Goal: Entertainment & Leisure: Browse casually

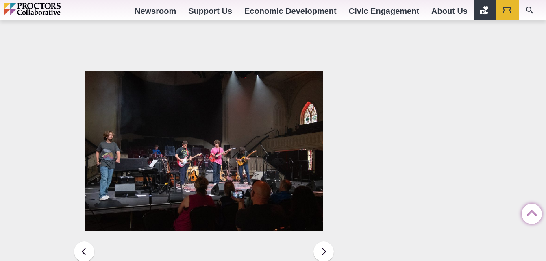
scroll to position [1234, 0]
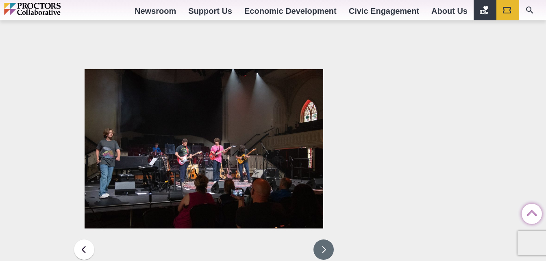
click at [325, 239] on button at bounding box center [323, 249] width 20 height 20
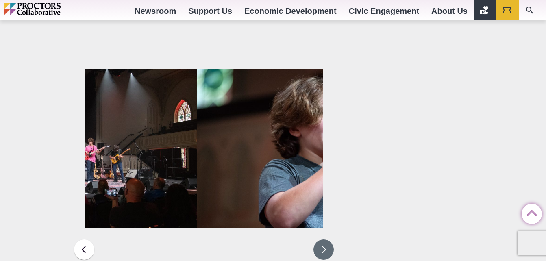
click at [325, 239] on button at bounding box center [323, 249] width 20 height 20
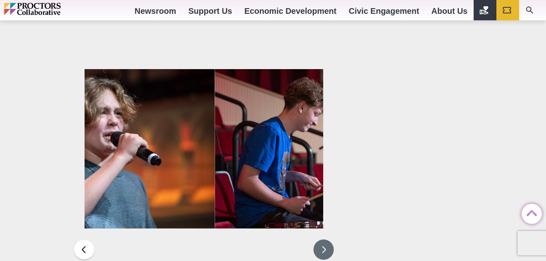
click at [322, 239] on button at bounding box center [323, 249] width 20 height 20
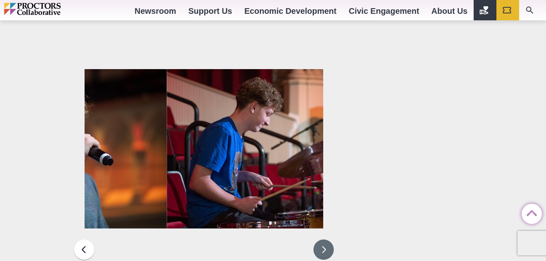
click at [322, 239] on button at bounding box center [323, 249] width 20 height 20
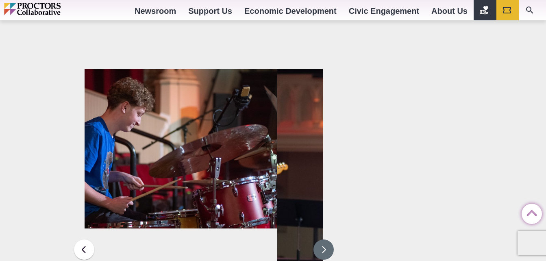
click at [322, 239] on button at bounding box center [323, 249] width 20 height 20
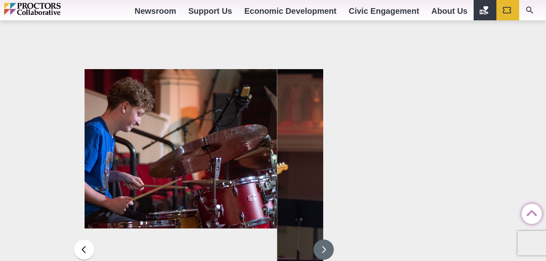
click at [322, 239] on button at bounding box center [323, 249] width 20 height 20
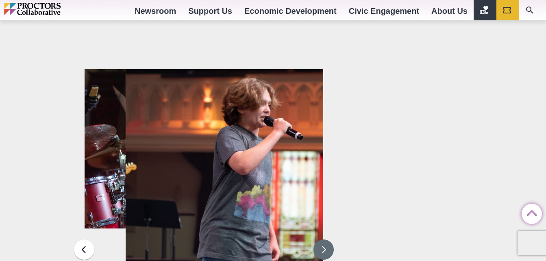
click at [322, 239] on button at bounding box center [323, 249] width 20 height 20
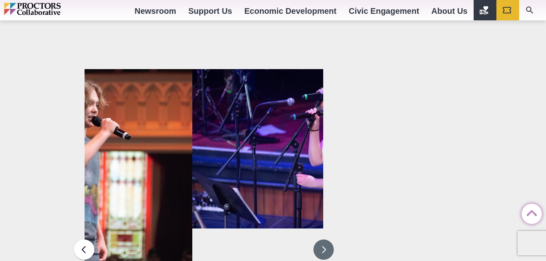
click at [322, 239] on button at bounding box center [323, 249] width 20 height 20
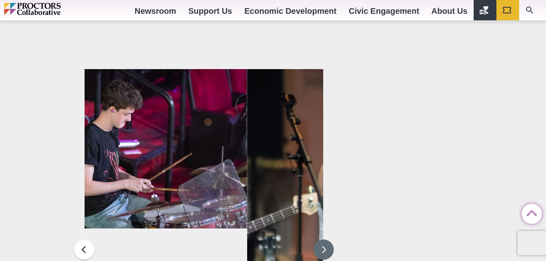
drag, startPoint x: 322, startPoint y: 215, endPoint x: 298, endPoint y: 237, distance: 32.5
click at [298, 237] on figure at bounding box center [204, 249] width 239 height 361
click at [298, 237] on img at bounding box center [366, 248] width 239 height 358
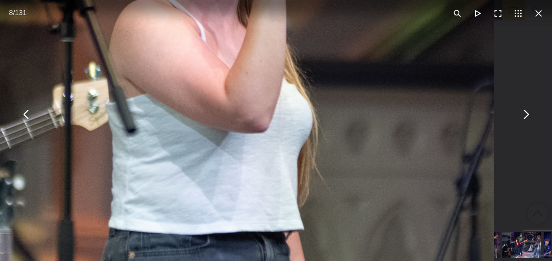
click at [438, 232] on img "You can close this modal content with the ESC key" at bounding box center [221, 205] width 546 height 819
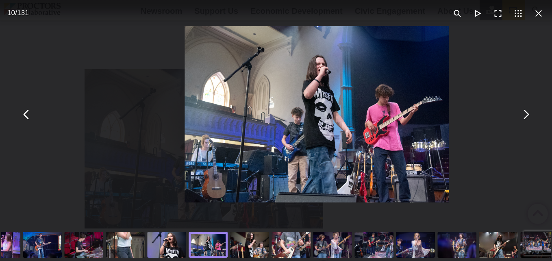
drag, startPoint x: 264, startPoint y: 240, endPoint x: 247, endPoint y: 240, distance: 16.7
click at [270, 240] on div "You can close this modal content with the ESC key" at bounding box center [290, 244] width 41 height 33
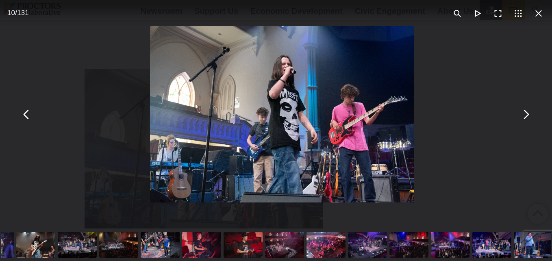
drag, startPoint x: 236, startPoint y: 246, endPoint x: 65, endPoint y: 234, distance: 171.0
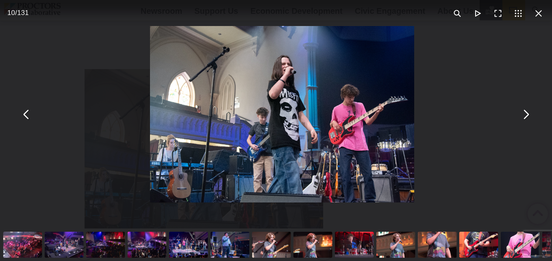
drag, startPoint x: 159, startPoint y: 236, endPoint x: 67, endPoint y: 221, distance: 93.0
click at [67, 221] on div "10 / 131" at bounding box center [276, 130] width 552 height 261
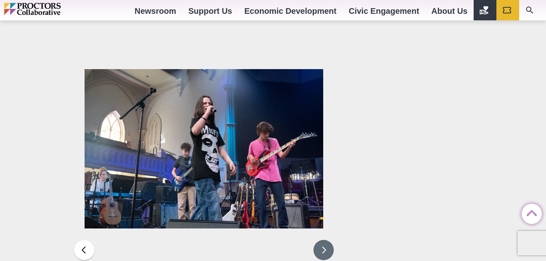
click at [323, 240] on button at bounding box center [323, 250] width 20 height 20
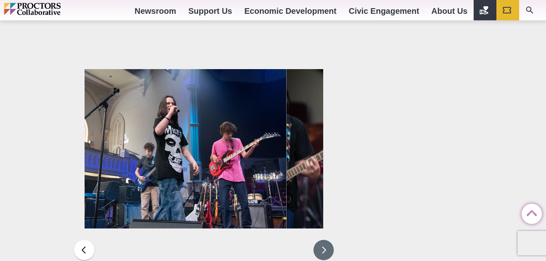
click at [255, 150] on img at bounding box center [166, 148] width 239 height 159
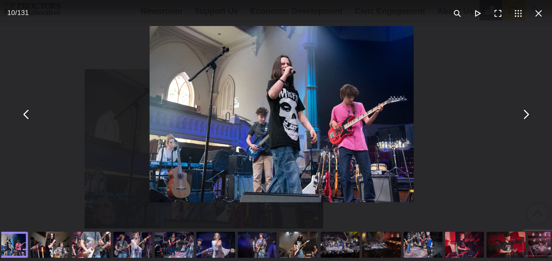
drag, startPoint x: 442, startPoint y: 246, endPoint x: 183, endPoint y: 235, distance: 259.0
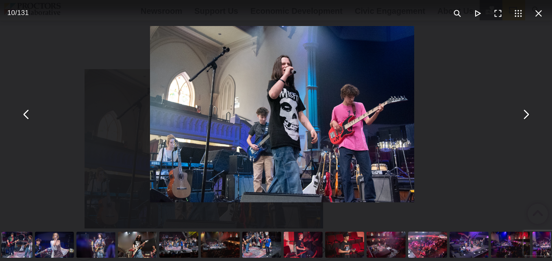
drag, startPoint x: 176, startPoint y: 228, endPoint x: 141, endPoint y: 234, distance: 35.3
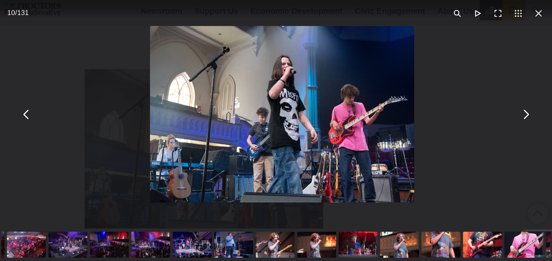
drag, startPoint x: 256, startPoint y: 240, endPoint x: 131, endPoint y: 238, distance: 125.6
click at [131, 238] on div "You can close this modal content with the ESC key" at bounding box center [150, 244] width 41 height 33
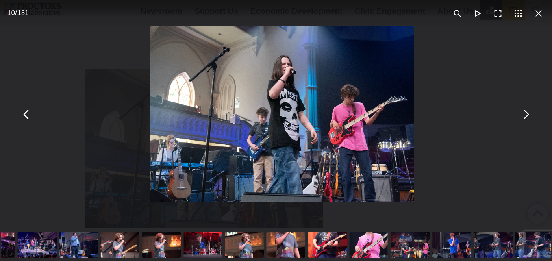
drag, startPoint x: 361, startPoint y: 245, endPoint x: 293, endPoint y: 247, distance: 67.9
click at [306, 247] on div "You can close this modal content with the ESC key" at bounding box center [326, 244] width 41 height 33
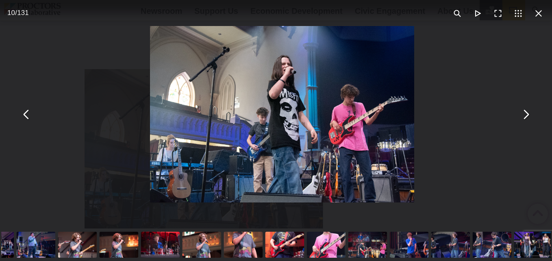
click at [288, 246] on div "You can close this modal content with the ESC key" at bounding box center [284, 244] width 41 height 33
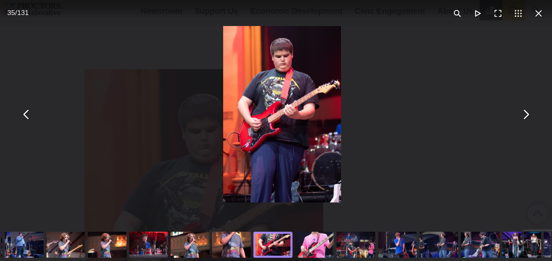
click at [297, 124] on img "You can close this modal content with the ESC key" at bounding box center [281, 114] width 117 height 176
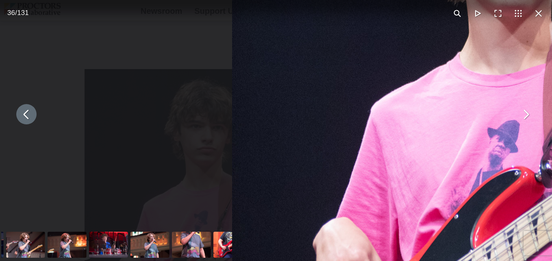
click at [30, 117] on button "You can close this modal content with the ESC key" at bounding box center [26, 114] width 20 height 20
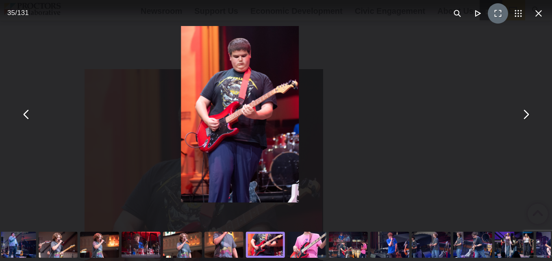
click at [495, 11] on button "You can close this modal content with the ESC key" at bounding box center [498, 13] width 20 height 20
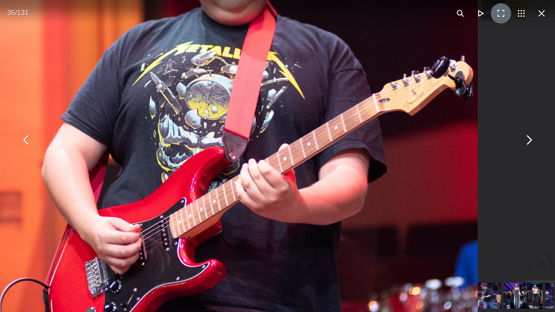
drag, startPoint x: 501, startPoint y: 161, endPoint x: 507, endPoint y: 161, distance: 6.1
click at [507, 161] on div "You can close this modal content with the ESC key" at bounding box center [283, 140] width 555 height 280
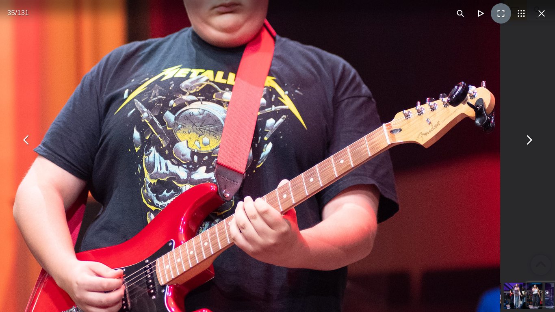
drag, startPoint x: 342, startPoint y: 129, endPoint x: 425, endPoint y: 204, distance: 111.9
click at [425, 204] on img "You can close this modal content with the ESC key" at bounding box center [223, 245] width 555 height 832
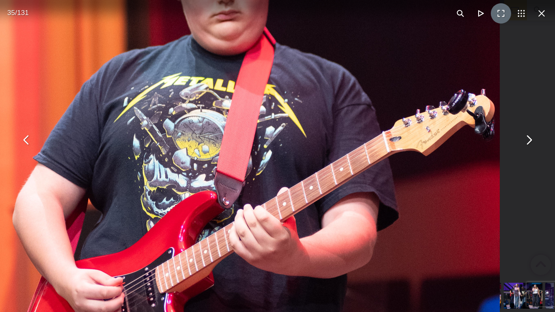
click at [426, 217] on img "You can close this modal content with the ESC key" at bounding box center [223, 252] width 555 height 832
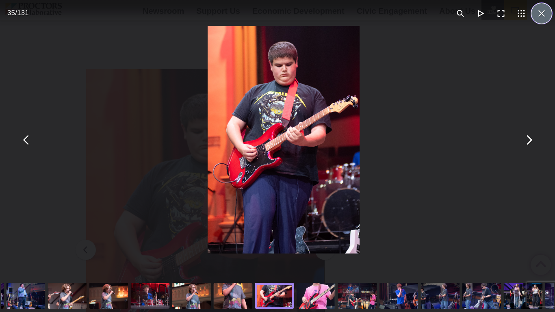
click at [535, 15] on button "You can close this modal content with the ESC key" at bounding box center [541, 13] width 20 height 20
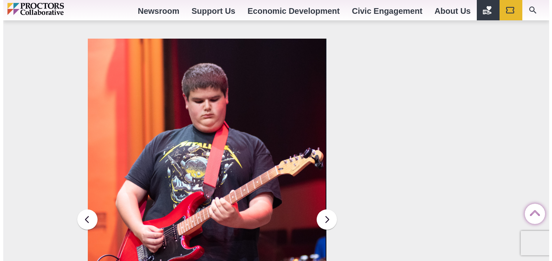
scroll to position [1265, 0]
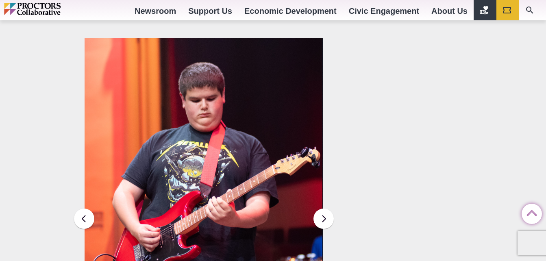
click at [216, 173] on img at bounding box center [202, 217] width 239 height 358
